Goal: Answer question/provide support: Share knowledge or assist other users

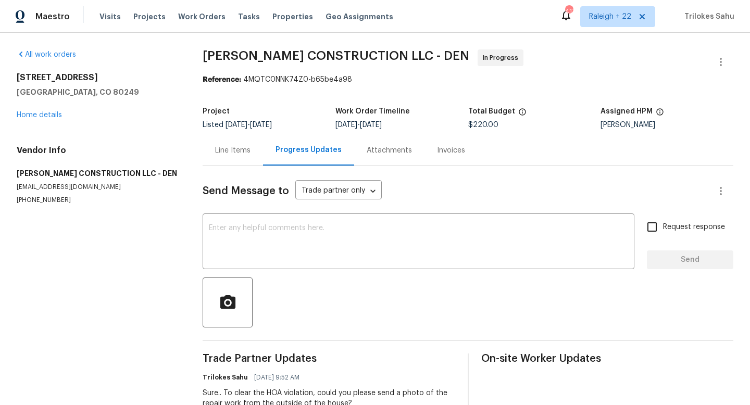
scroll to position [73, 0]
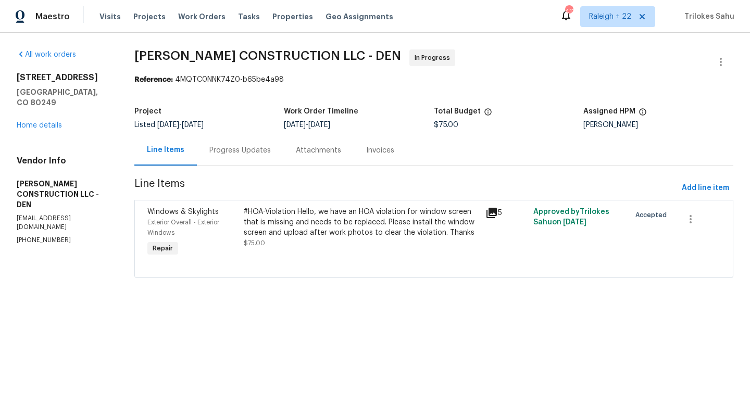
click at [250, 154] on div "Progress Updates" at bounding box center [239, 150] width 61 height 10
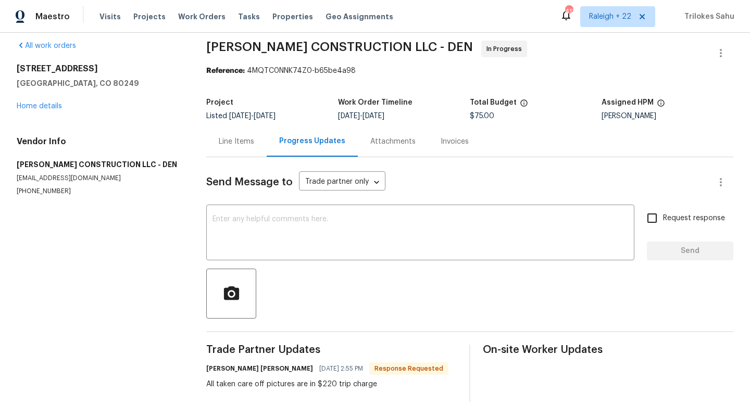
scroll to position [22, 0]
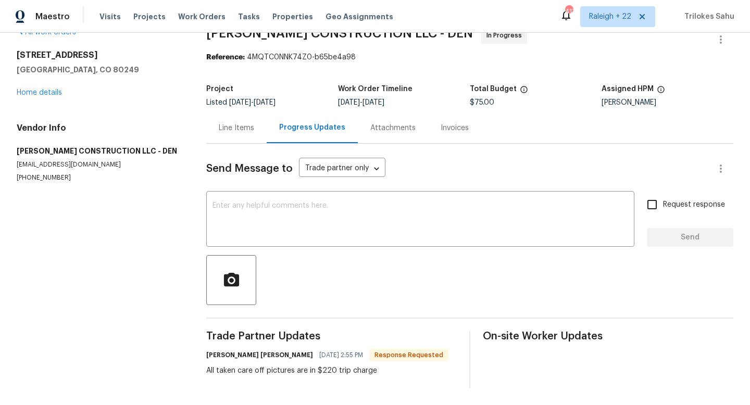
click at [249, 133] on div "Line Items" at bounding box center [236, 128] width 35 height 10
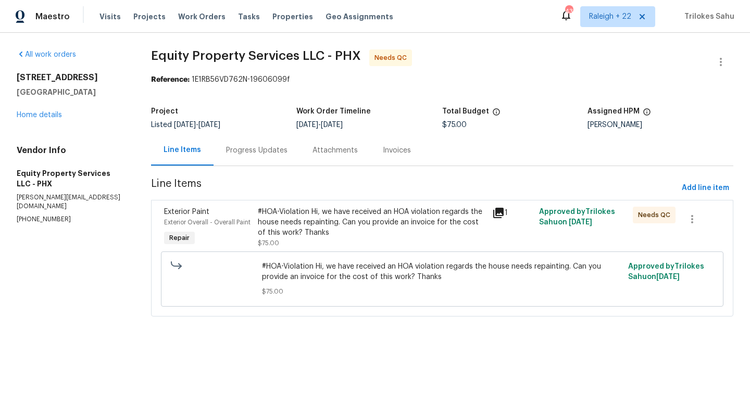
click at [265, 159] on div "Progress Updates" at bounding box center [257, 150] width 86 height 31
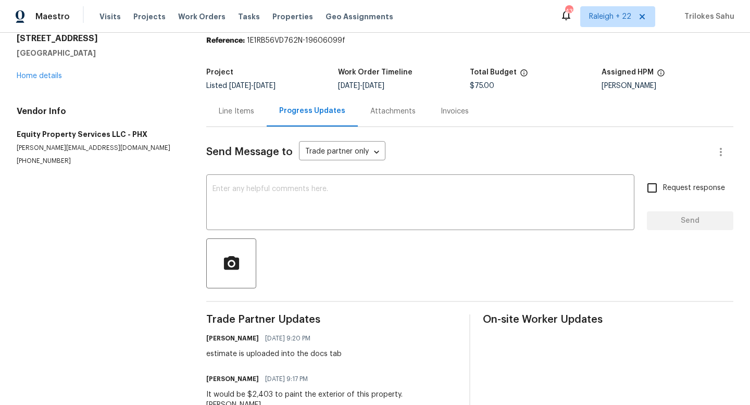
scroll to position [38, 0]
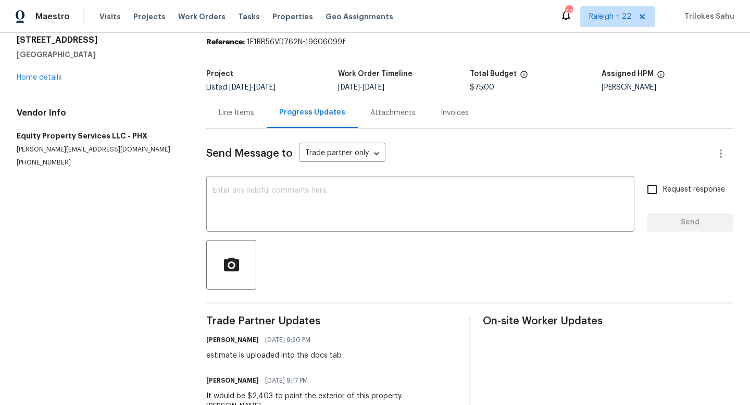
click at [254, 122] on div "Line Items" at bounding box center [236, 112] width 60 height 31
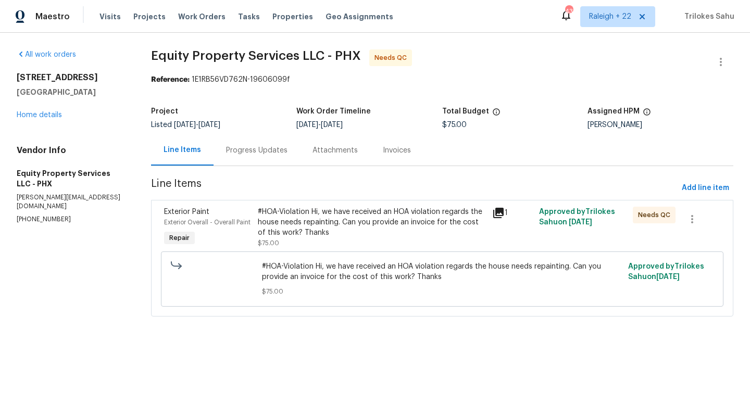
click at [338, 215] on div "#HOA-Violation Hi, we have received an HOA violation regards the house needs re…" at bounding box center [372, 222] width 228 height 31
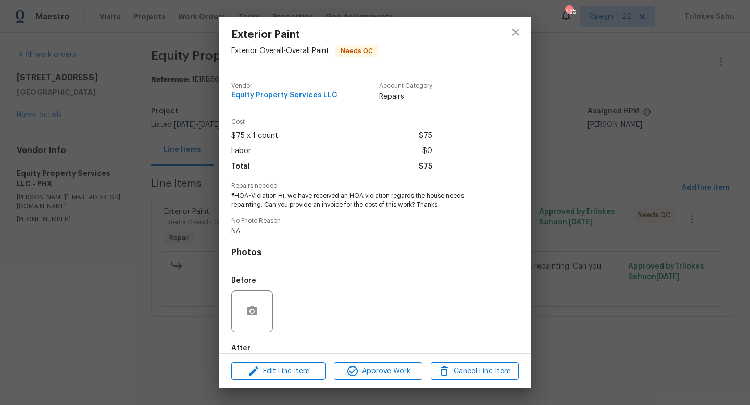
scroll to position [57, 0]
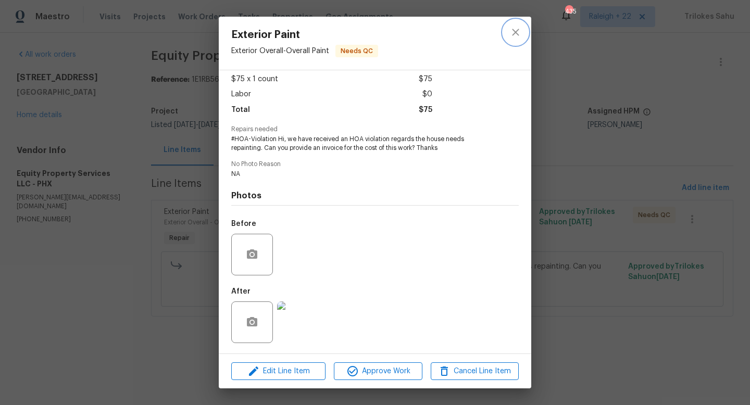
click at [521, 30] on icon "close" at bounding box center [515, 32] width 13 height 13
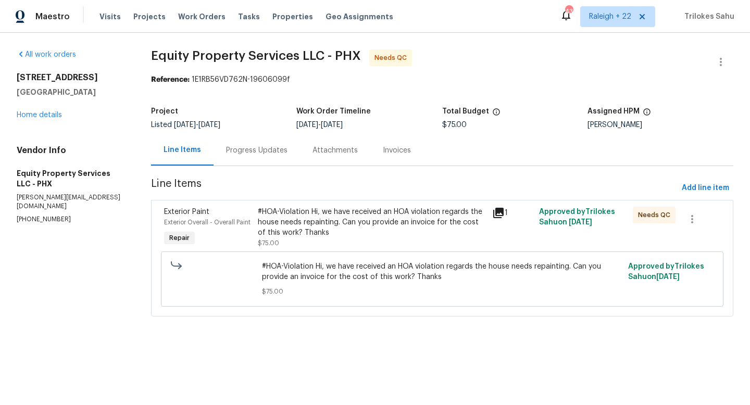
click at [279, 144] on div "Progress Updates" at bounding box center [257, 150] width 86 height 31
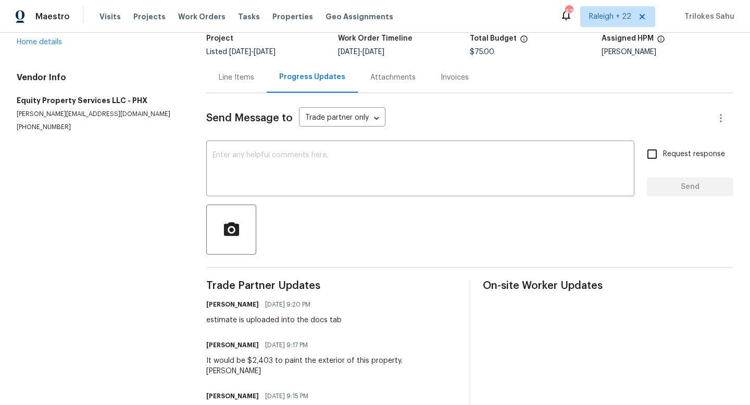
scroll to position [59, 0]
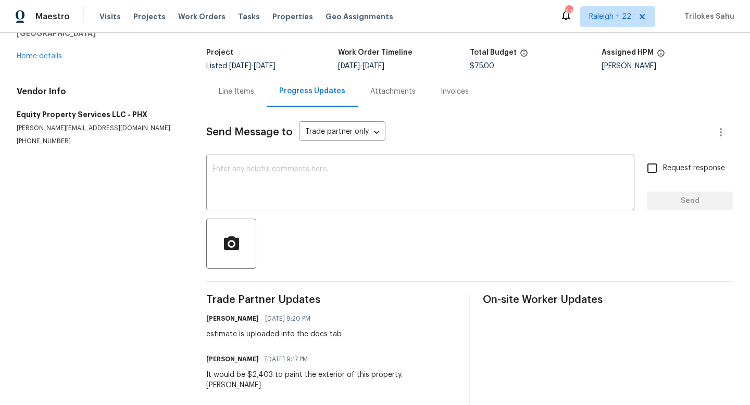
click at [398, 96] on div "Attachments" at bounding box center [392, 91] width 45 height 10
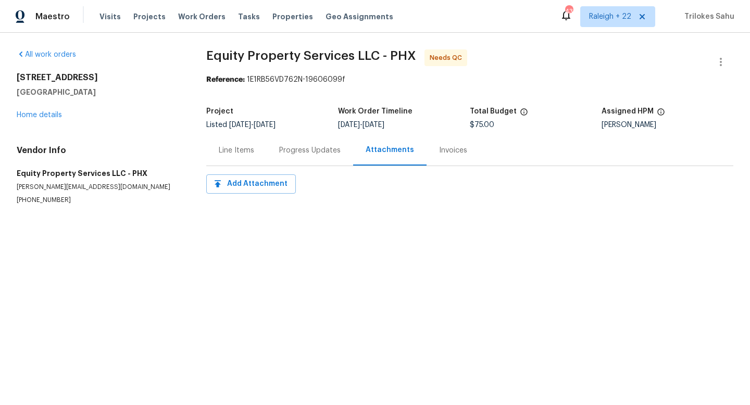
click at [249, 150] on div "Line Items" at bounding box center [236, 150] width 35 height 10
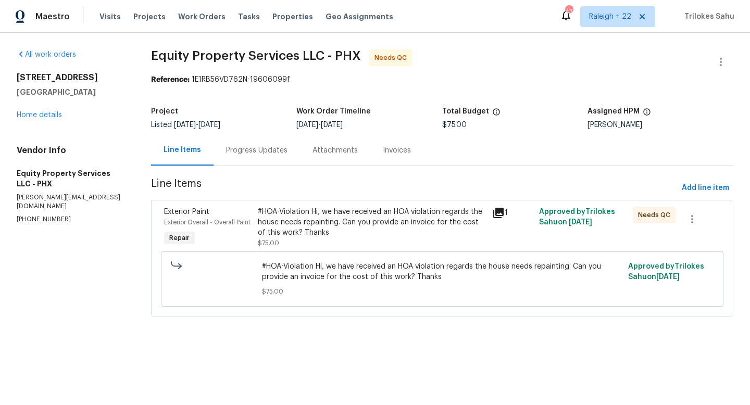
click at [302, 209] on div "#HOA-Violation Hi, we have received an HOA violation regards the house needs re…" at bounding box center [372, 222] width 228 height 31
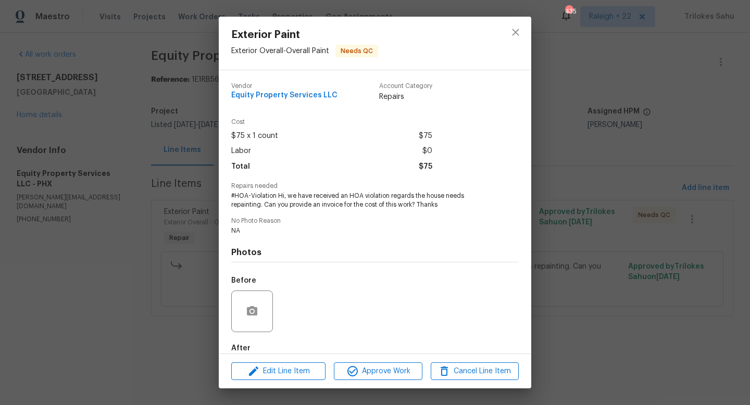
scroll to position [57, 0]
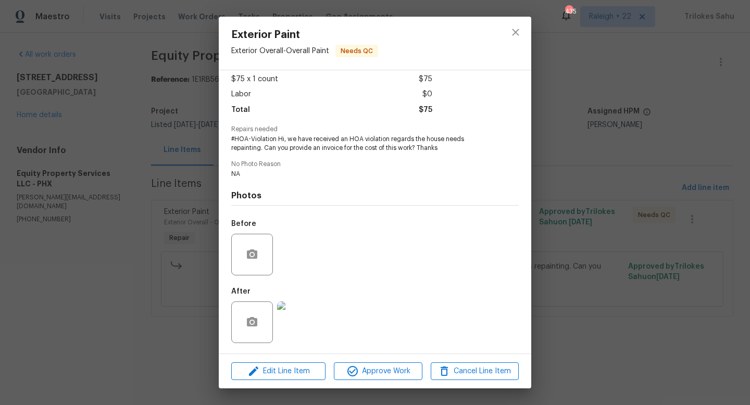
click at [289, 324] on img at bounding box center [298, 323] width 42 height 42
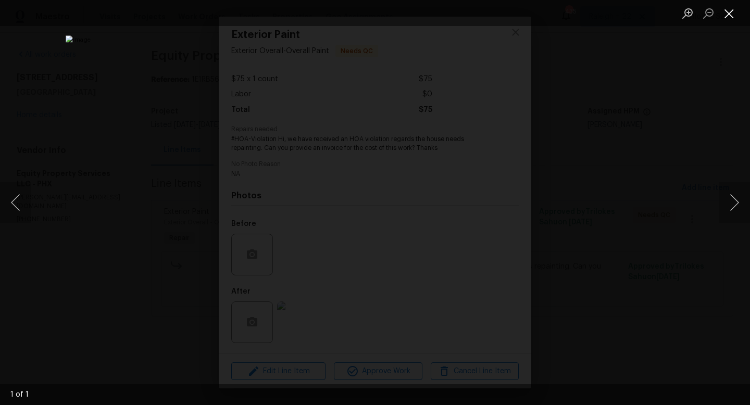
click at [728, 14] on button "Close lightbox" at bounding box center [729, 13] width 21 height 18
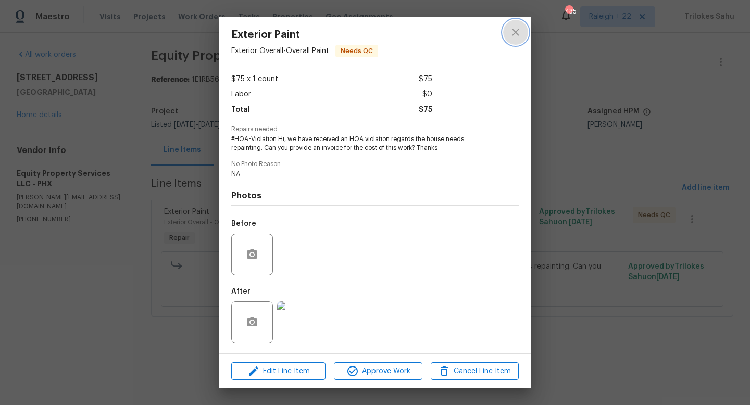
click at [516, 40] on button "close" at bounding box center [515, 32] width 25 height 25
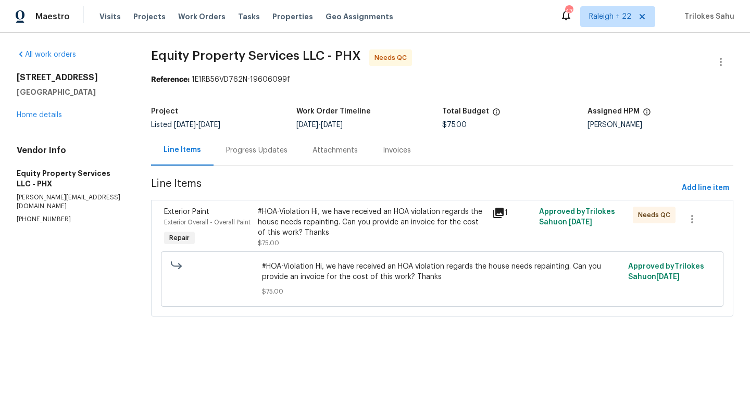
click at [330, 157] on div "Attachments" at bounding box center [335, 150] width 70 height 31
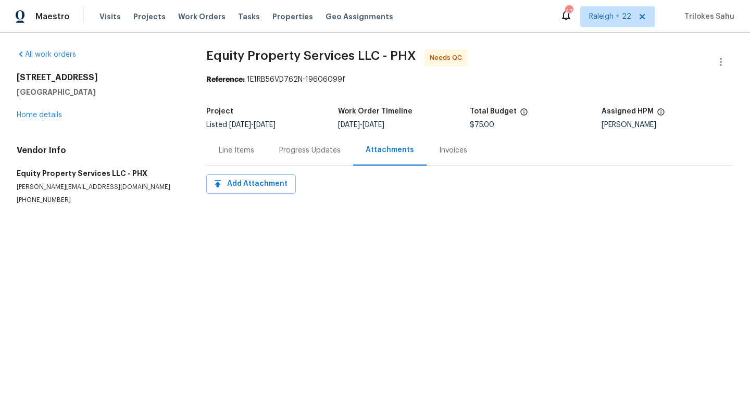
click at [446, 158] on div "Invoices" at bounding box center [453, 150] width 53 height 31
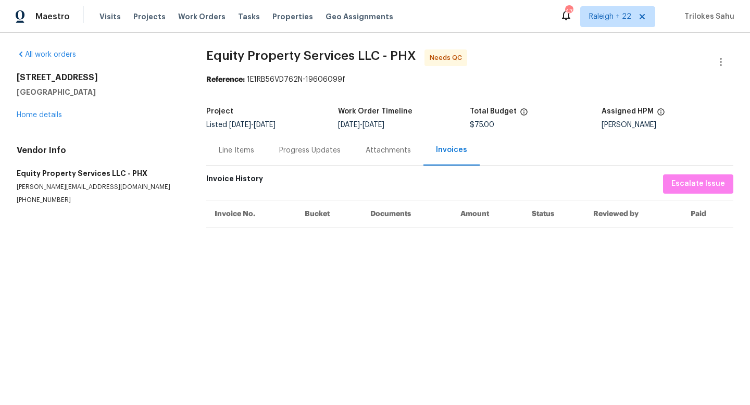
click at [374, 144] on div "Attachments" at bounding box center [388, 150] width 70 height 31
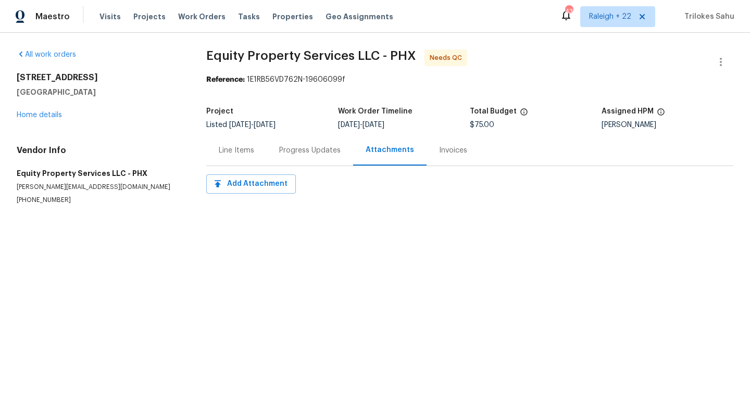
click at [443, 157] on div "Invoices" at bounding box center [453, 150] width 53 height 31
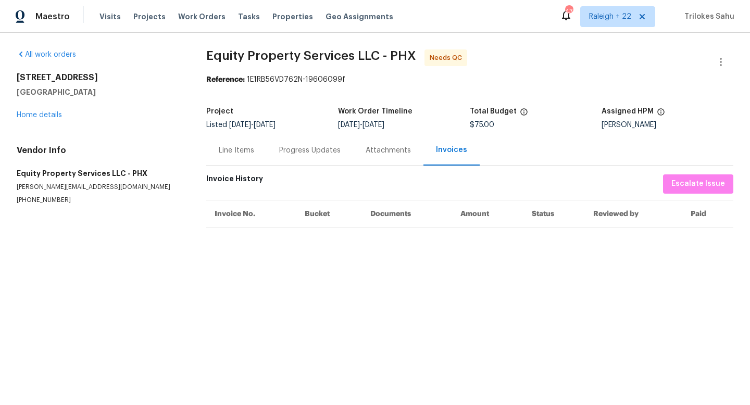
click at [373, 173] on section "Equity Property Services LLC - PHX Needs QC Reference: 1E1RB56VD762N-19606099f …" at bounding box center [469, 139] width 527 height 180
click at [376, 156] on div "Attachments" at bounding box center [388, 150] width 70 height 31
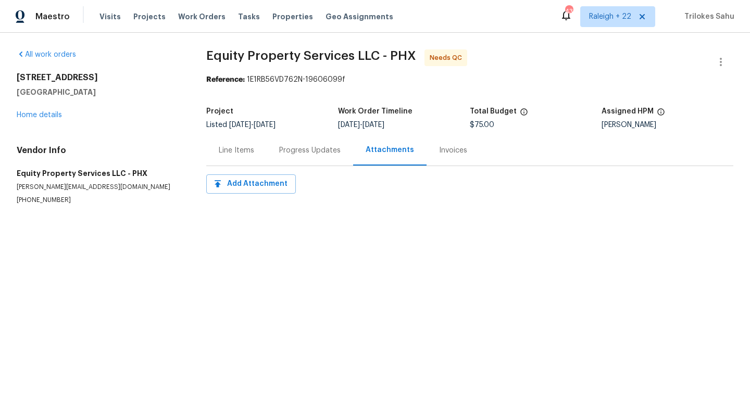
click at [307, 164] on div "Progress Updates" at bounding box center [310, 150] width 86 height 31
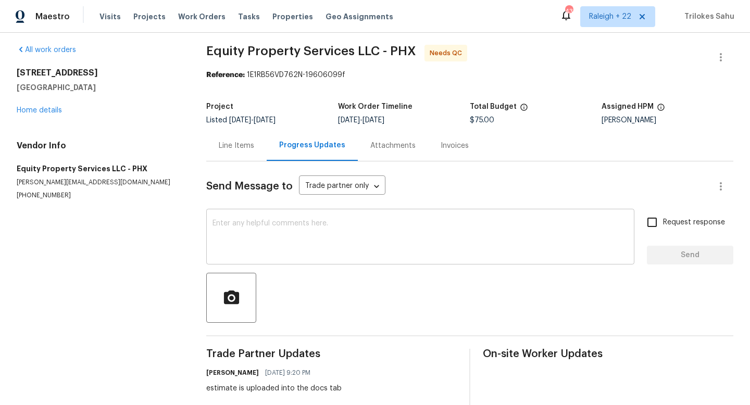
scroll to position [5, 0]
click at [304, 240] on textarea at bounding box center [421, 237] width 416 height 36
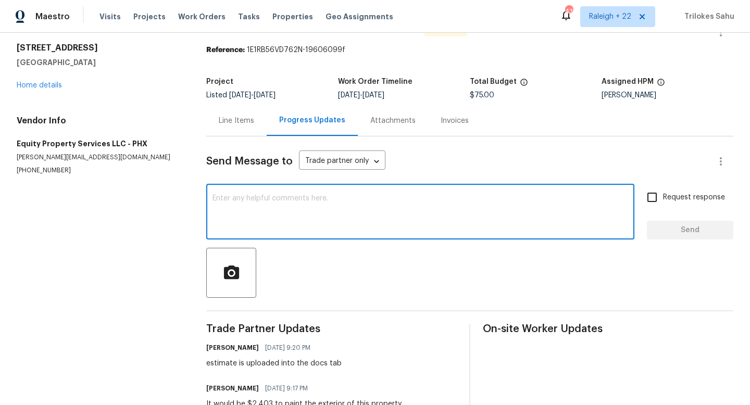
scroll to position [0, 0]
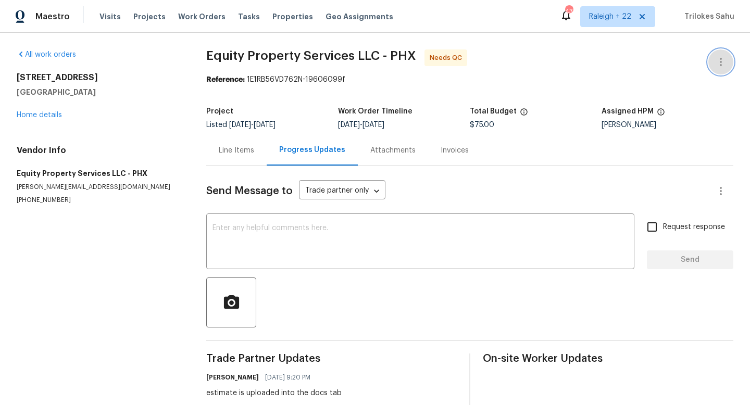
click at [722, 63] on icon "button" at bounding box center [721, 62] width 13 height 13
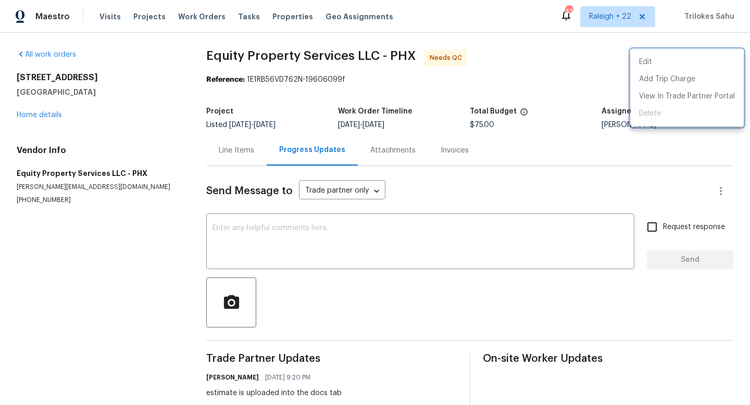
click at [513, 175] on div at bounding box center [375, 202] width 750 height 405
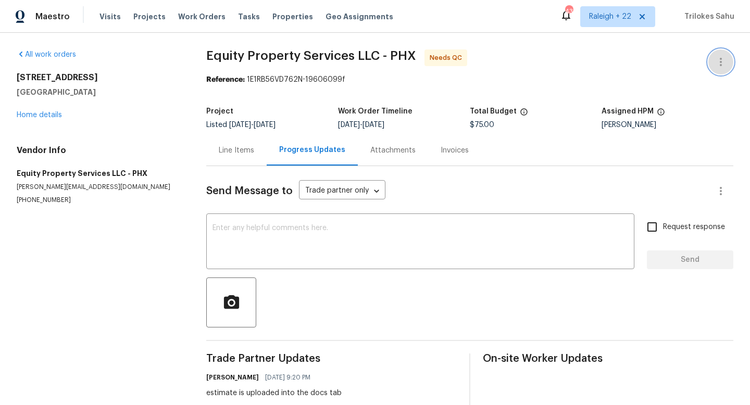
click at [720, 67] on icon "button" at bounding box center [721, 62] width 13 height 13
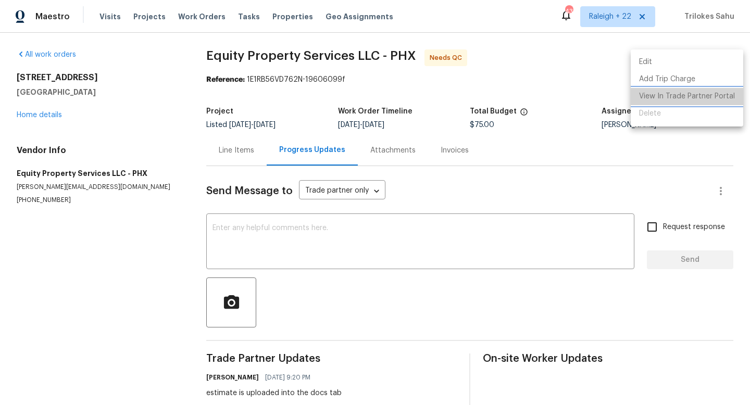
click at [690, 97] on li "View In Trade Partner Portal" at bounding box center [687, 96] width 113 height 17
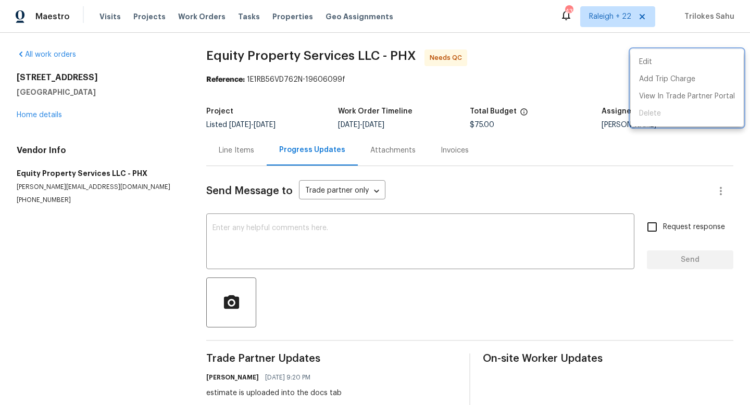
click at [305, 296] on div at bounding box center [375, 202] width 750 height 405
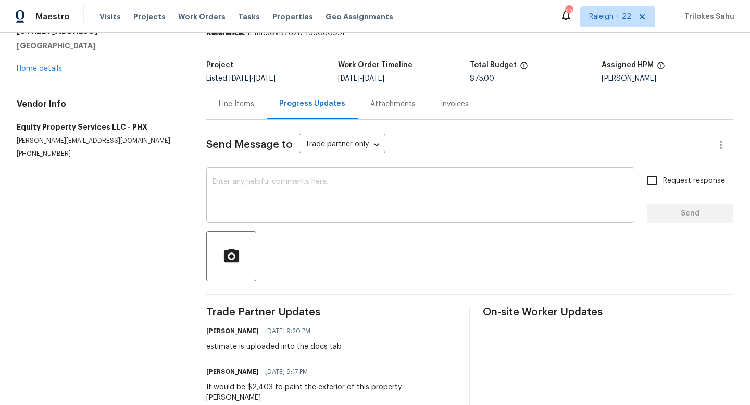
scroll to position [40, 0]
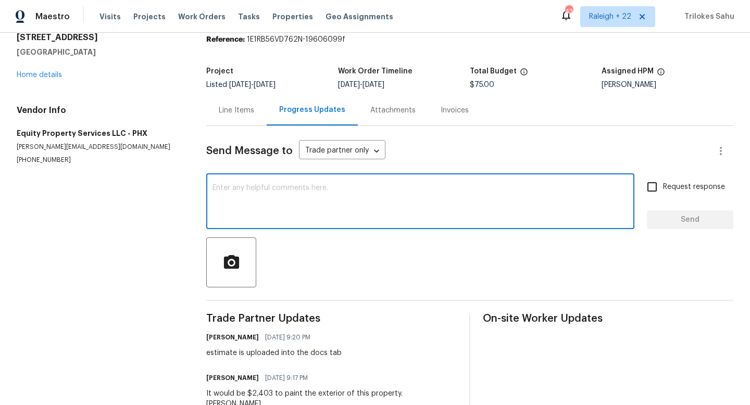
click at [285, 188] on textarea at bounding box center [421, 202] width 416 height 36
type textarea "Yes, the exterior paint only"
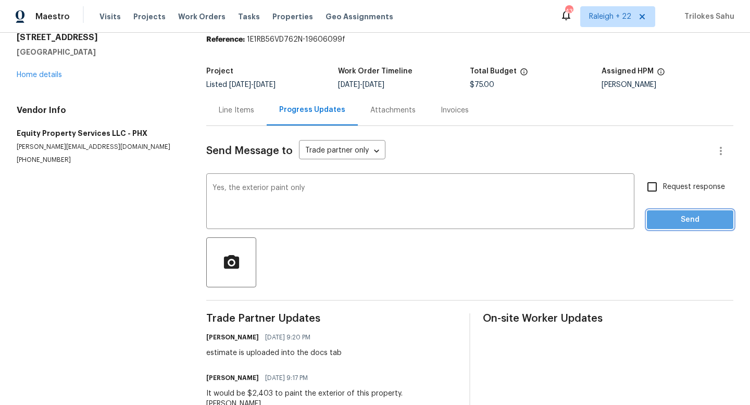
click at [680, 219] on span "Send" at bounding box center [690, 220] width 70 height 13
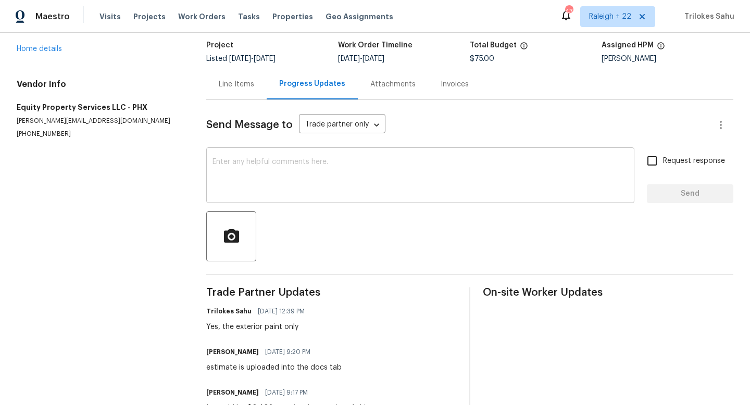
scroll to position [61, 0]
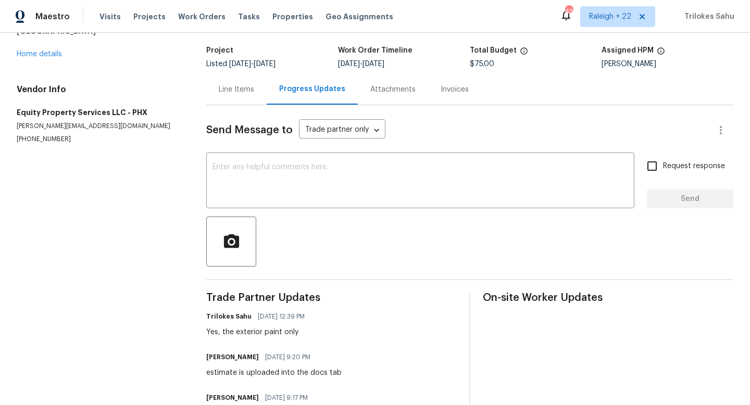
click at [238, 94] on div "Line Items" at bounding box center [236, 89] width 35 height 10
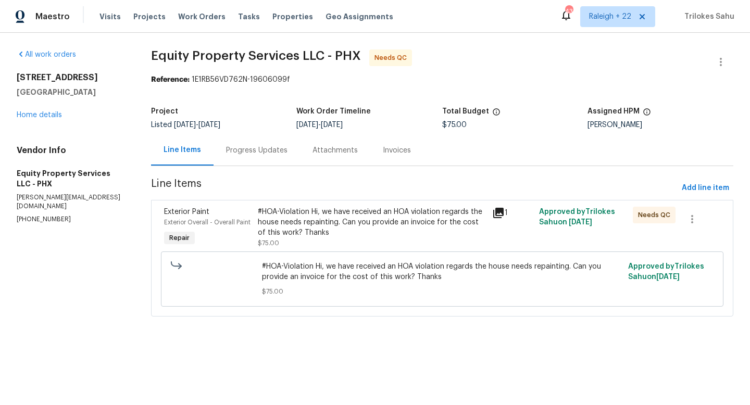
click at [324, 229] on div "#HOA-Violation Hi, we have received an HOA violation regards the house needs re…" at bounding box center [372, 222] width 228 height 31
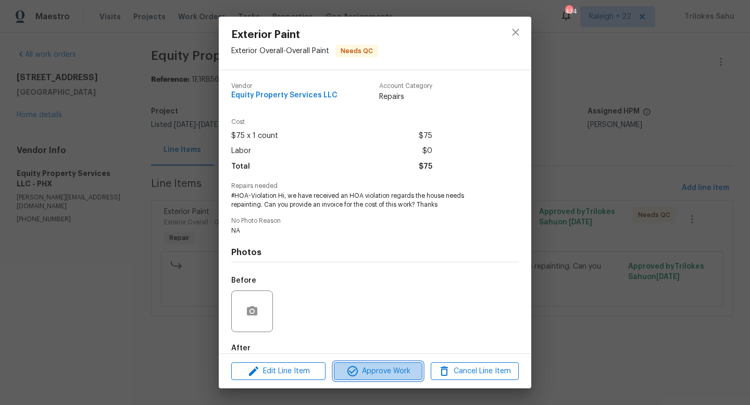
click at [370, 366] on span "Approve Work" at bounding box center [378, 371] width 82 height 13
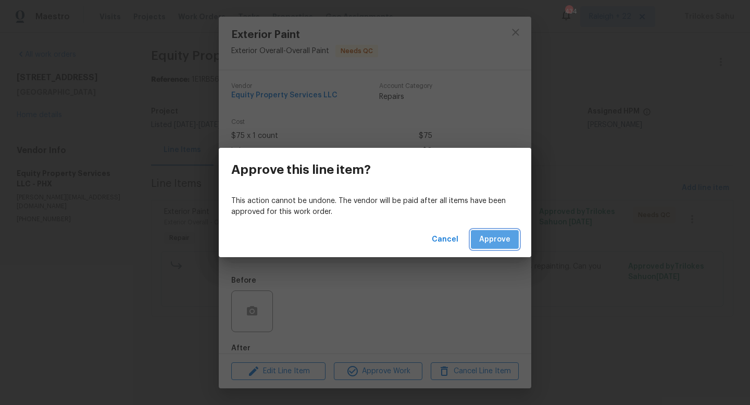
click at [509, 236] on span "Approve" at bounding box center [494, 239] width 31 height 13
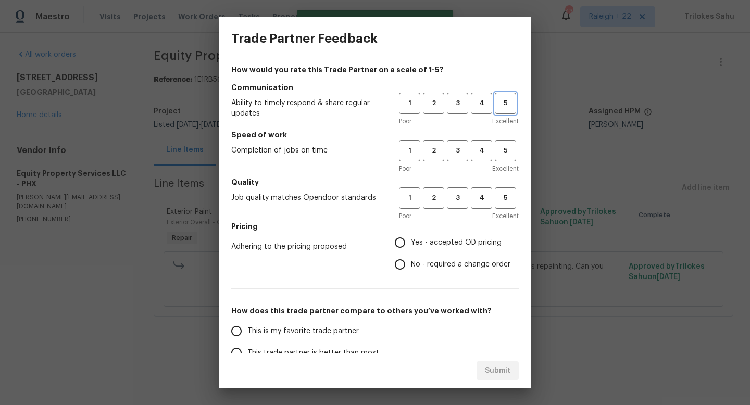
click at [502, 108] on span "5" at bounding box center [505, 103] width 19 height 12
drag, startPoint x: 502, startPoint y: 151, endPoint x: 502, endPoint y: 157, distance: 6.3
click at [502, 151] on span "5" at bounding box center [505, 151] width 19 height 12
click at [502, 196] on span "5" at bounding box center [505, 198] width 19 height 12
click at [443, 236] on label "Yes - accepted OD pricing" at bounding box center [449, 243] width 121 height 22
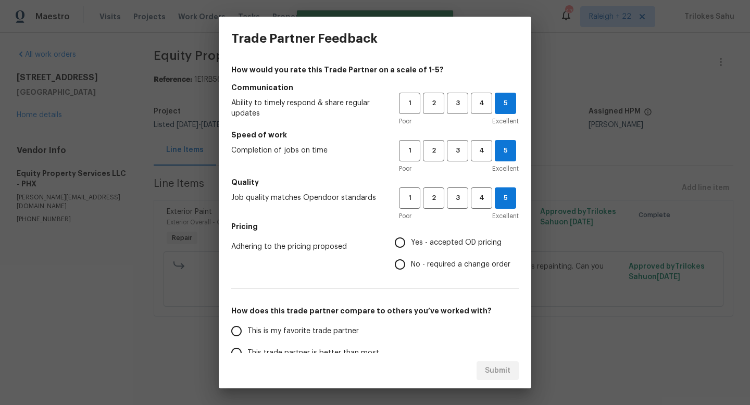
click at [411, 236] on input "Yes - accepted OD pricing" at bounding box center [400, 243] width 22 height 22
radio input "true"
click at [342, 330] on span "This is my favorite trade partner" at bounding box center [302, 331] width 111 height 11
click at [247, 330] on input "This is my favorite trade partner" at bounding box center [237, 331] width 22 height 22
click at [494, 370] on span "Submit" at bounding box center [498, 371] width 26 height 13
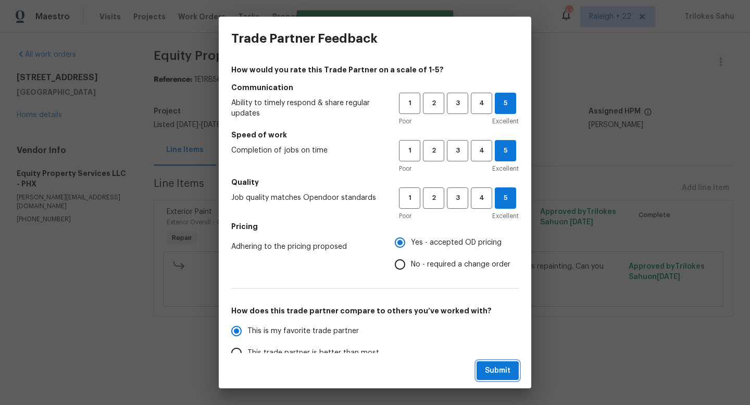
radio input "true"
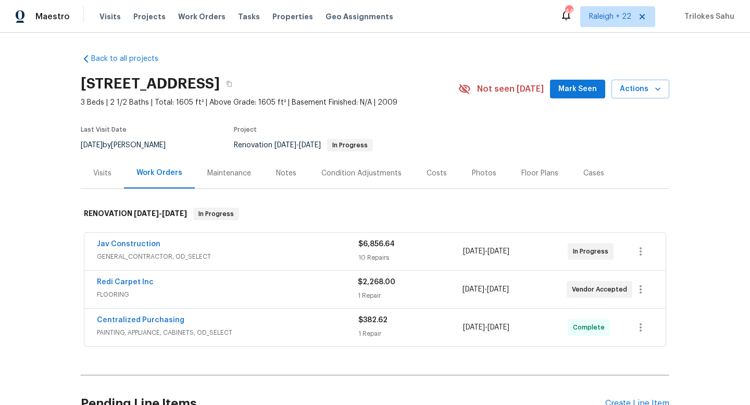
click at [157, 334] on span "PAINTING, APPLIANCE, CABINETS, OD_SELECT" at bounding box center [227, 333] width 261 height 10
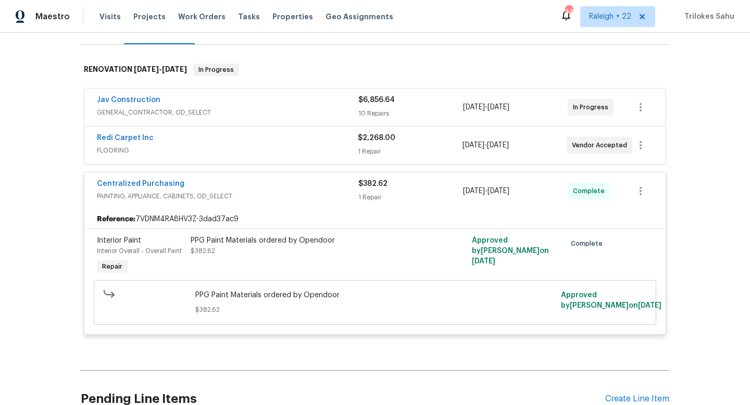
scroll to position [172, 0]
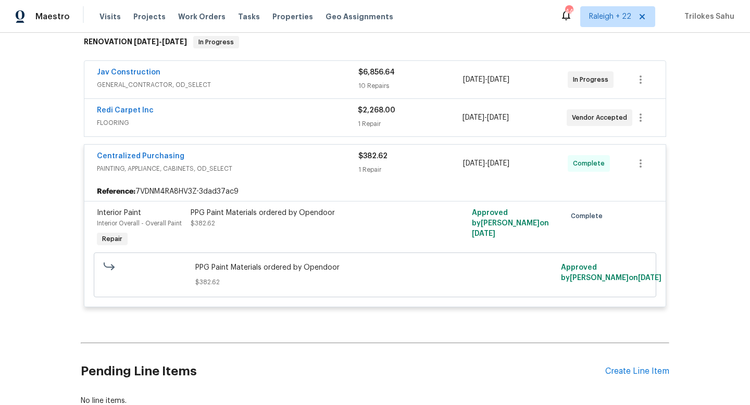
click at [134, 123] on span "FLOORING" at bounding box center [227, 123] width 261 height 10
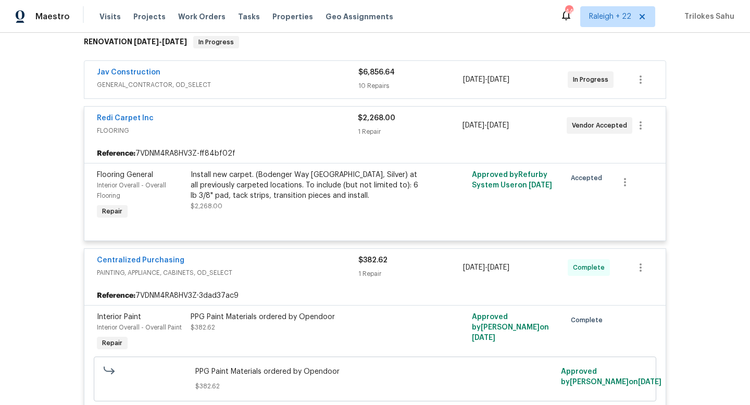
click at [136, 83] on span "GENERAL_CONTRACTOR, OD_SELECT" at bounding box center [227, 85] width 261 height 10
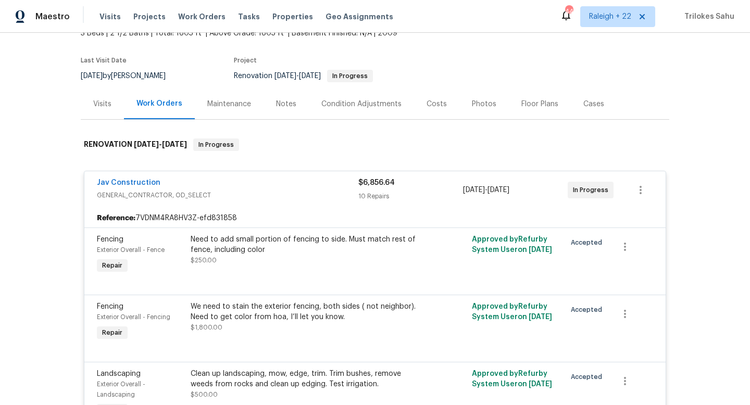
scroll to position [67, 0]
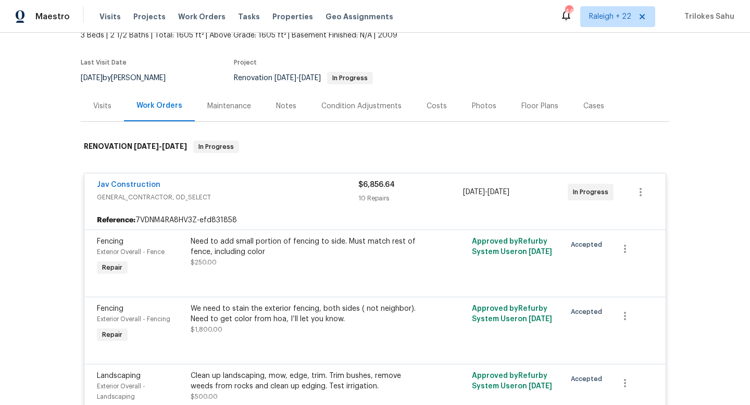
click at [185, 178] on div "Jav Construction GENERAL_CONTRACTOR, OD_SELECT $6,856.64 10 Repairs 8/29/2025 -…" at bounding box center [374, 192] width 581 height 38
click at [189, 184] on div "Jav Construction" at bounding box center [227, 186] width 261 height 13
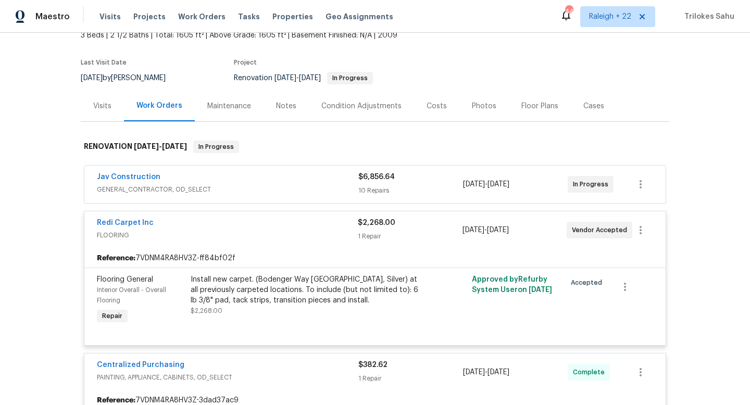
click at [248, 234] on span "FLOORING" at bounding box center [227, 235] width 261 height 10
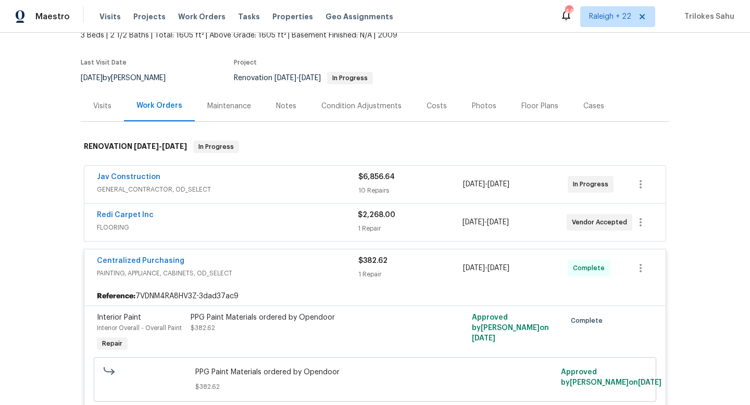
click at [258, 266] on div "Centralized Purchasing" at bounding box center [227, 262] width 261 height 13
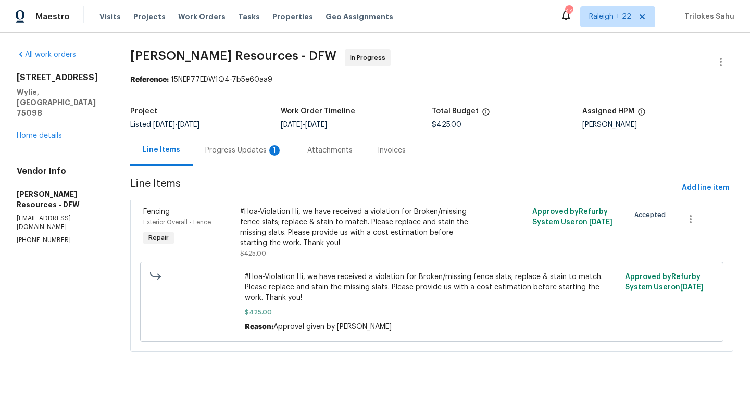
click at [229, 160] on div "Progress Updates 1" at bounding box center [244, 150] width 102 height 31
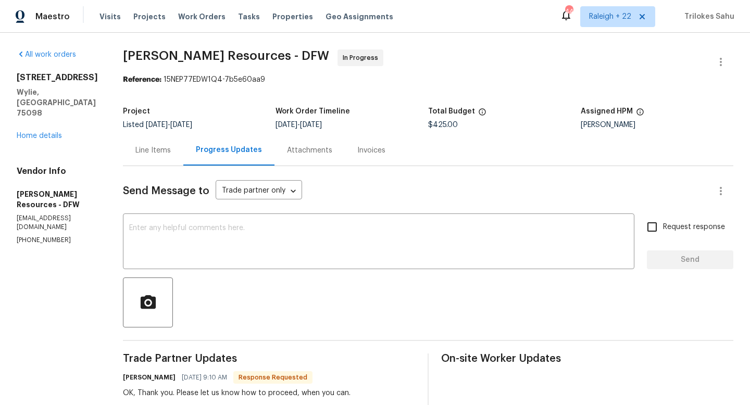
click at [171, 155] on div "Line Items" at bounding box center [152, 150] width 35 height 10
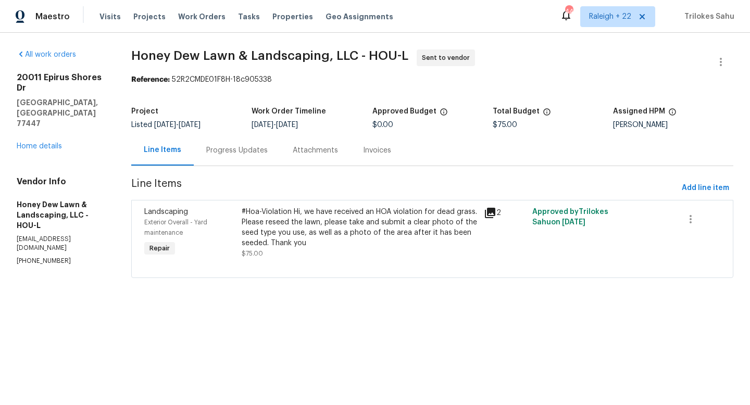
click at [255, 160] on div "Progress Updates" at bounding box center [237, 150] width 86 height 31
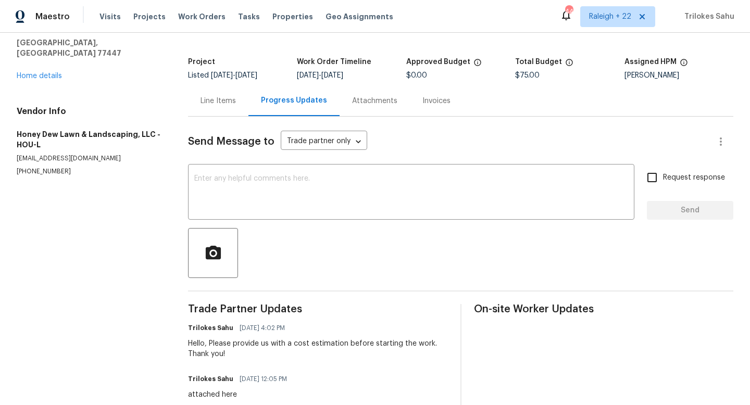
scroll to position [34, 0]
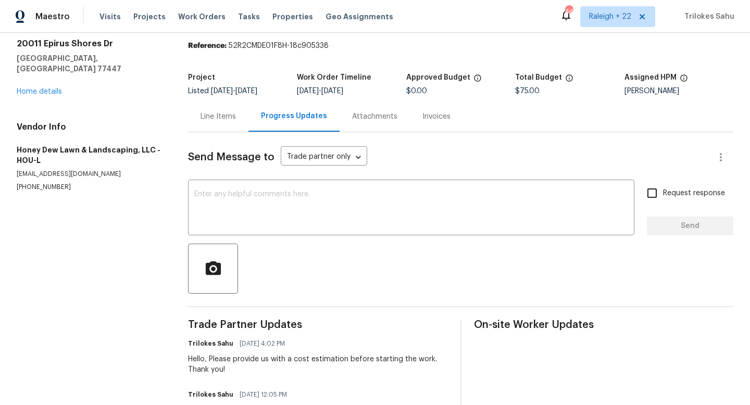
click at [229, 114] on div "Line Items" at bounding box center [218, 116] width 35 height 10
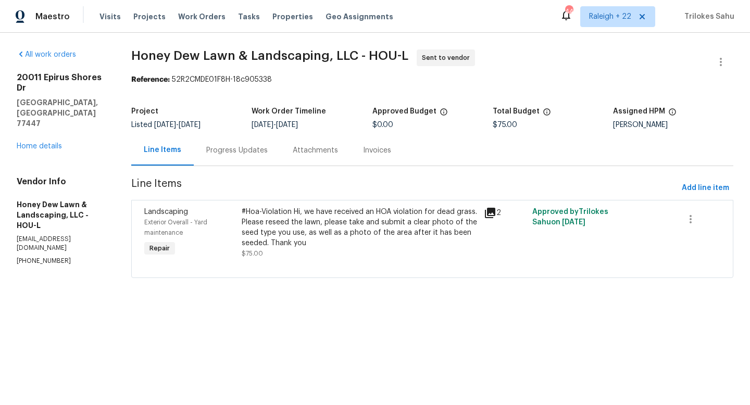
click at [242, 154] on div "Progress Updates" at bounding box center [236, 150] width 61 height 10
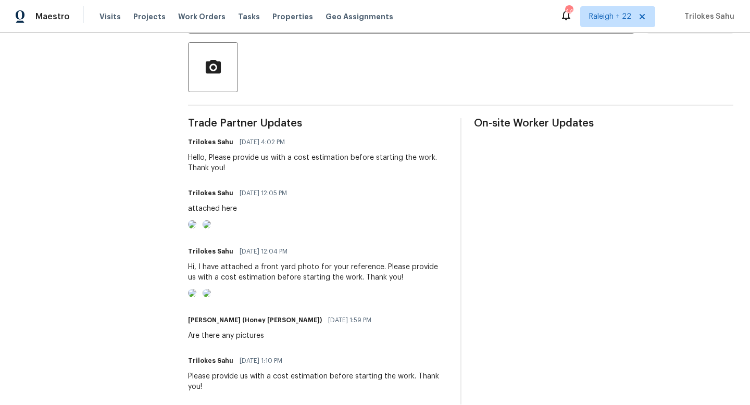
scroll to position [229, 0]
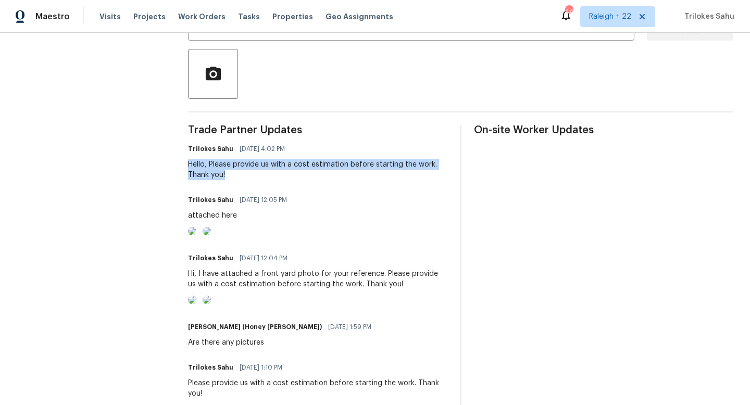
drag, startPoint x: 229, startPoint y: 174, endPoint x: 192, endPoint y: 168, distance: 37.6
click at [192, 168] on div "Hello, Please provide us with a cost estimation before starting the work. Thank…" at bounding box center [317, 169] width 259 height 21
copy div "Hello, Please provide us with a cost estimation before starting the work. Thank…"
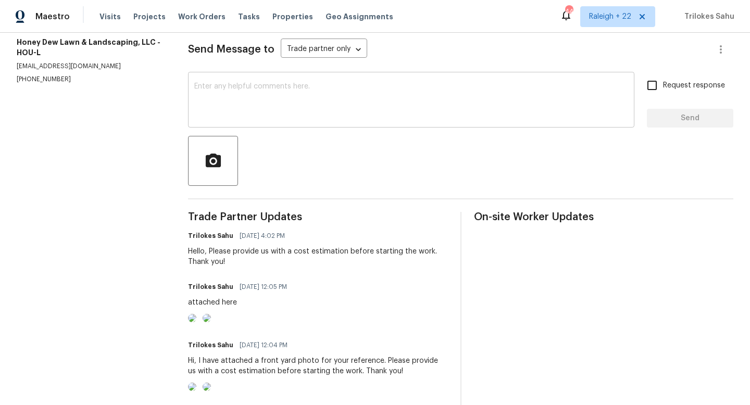
click at [265, 77] on div "x ​" at bounding box center [411, 100] width 446 height 53
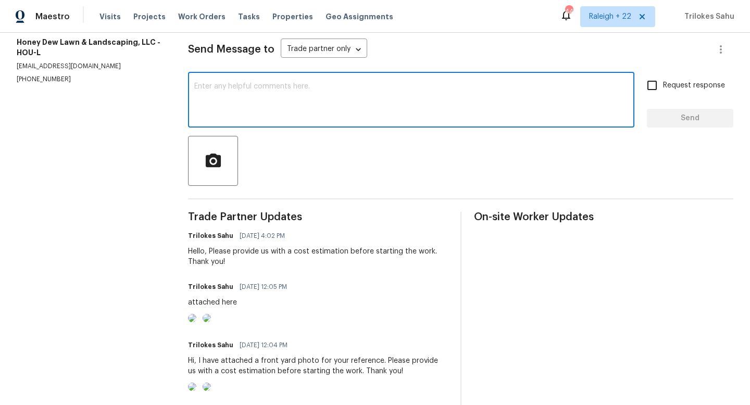
paste textarea "Hello, Please provide us with a cost estimation before starting the work. Thank…"
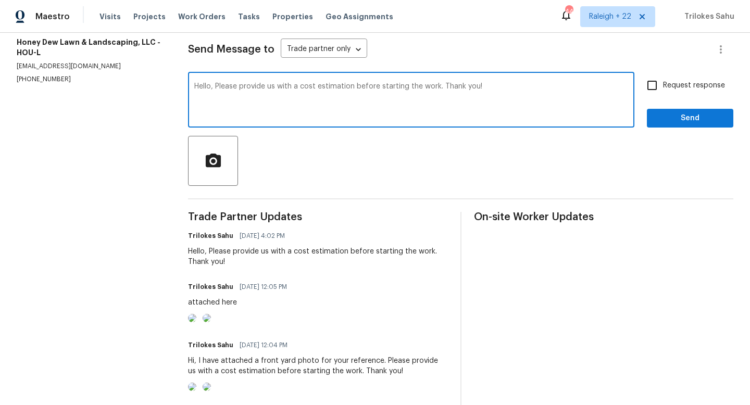
type textarea "Hello, Please provide us with a cost estimation before starting the work. Thank…"
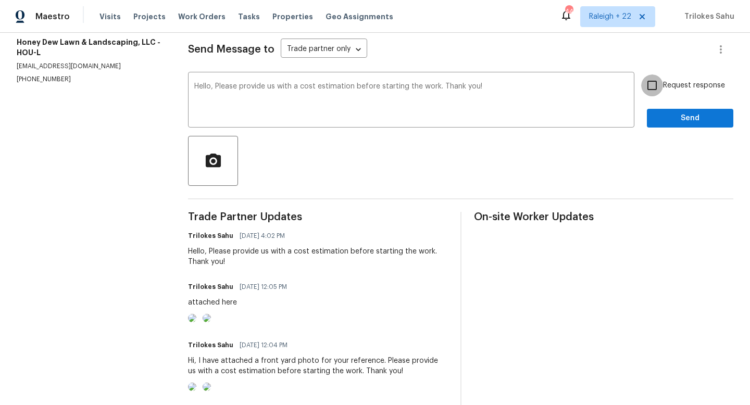
click at [654, 92] on input "Request response" at bounding box center [652, 85] width 22 height 22
checkbox input "true"
click at [657, 117] on span "Send" at bounding box center [690, 118] width 70 height 13
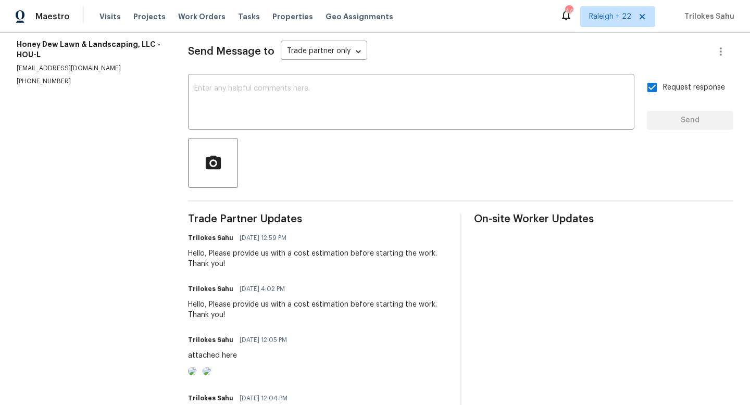
scroll to position [0, 0]
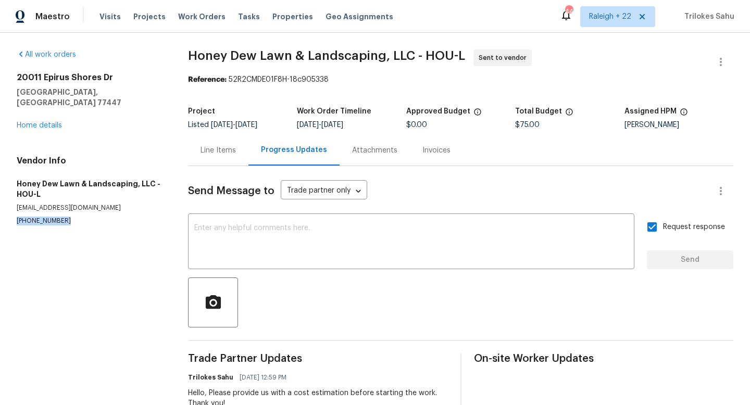
drag, startPoint x: 65, startPoint y: 213, endPoint x: 15, endPoint y: 211, distance: 50.0
click at [15, 211] on div "All work orders [STREET_ADDRESS][PERSON_NAME] Home details Vendor Info Honey De…" at bounding box center [375, 370] width 750 height 675
copy p "[PHONE_NUMBER]"
